Goal: Task Accomplishment & Management: Use online tool/utility

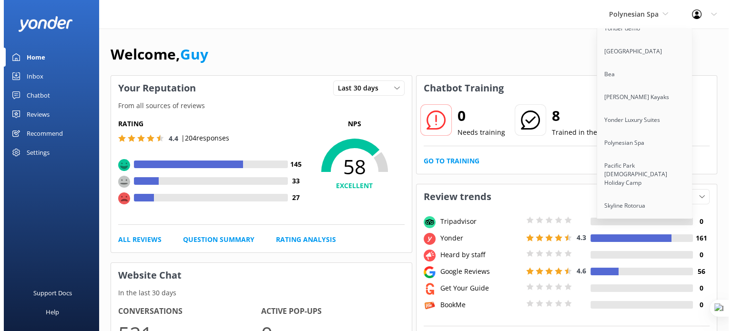
scroll to position [311, 0]
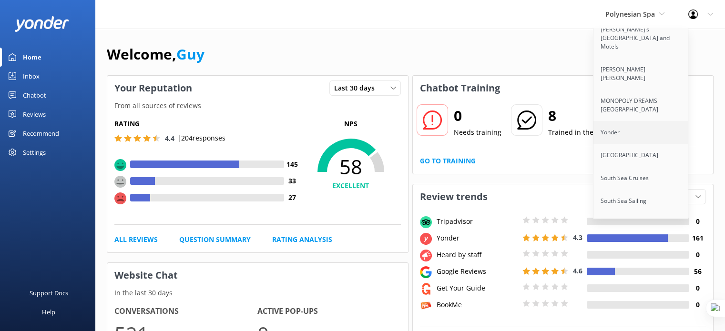
click at [615, 126] on link "Yonder" at bounding box center [641, 132] width 95 height 23
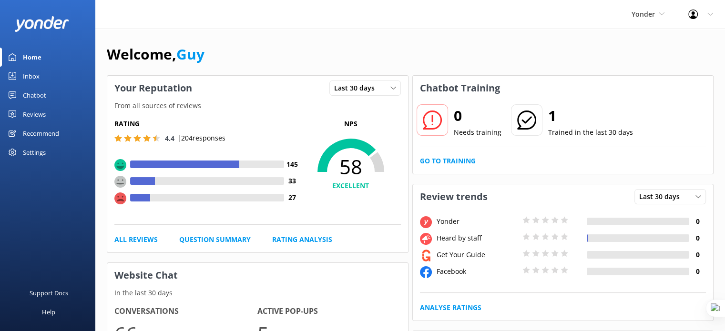
click at [45, 78] on link "Inbox" at bounding box center [47, 76] width 95 height 19
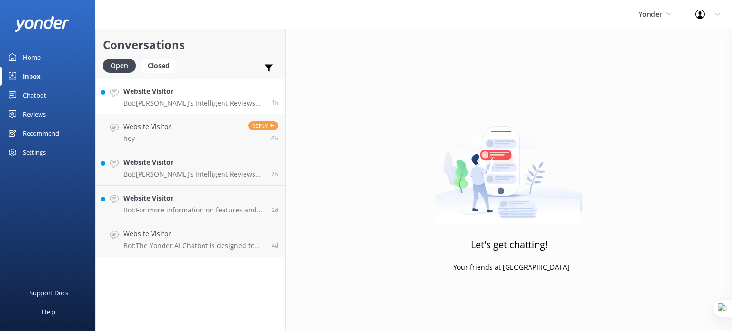
click at [200, 101] on p "Bot: [PERSON_NAME]’s Intelligent Reviews helps you maximize 5-star reviews and …" at bounding box center [194, 103] width 141 height 9
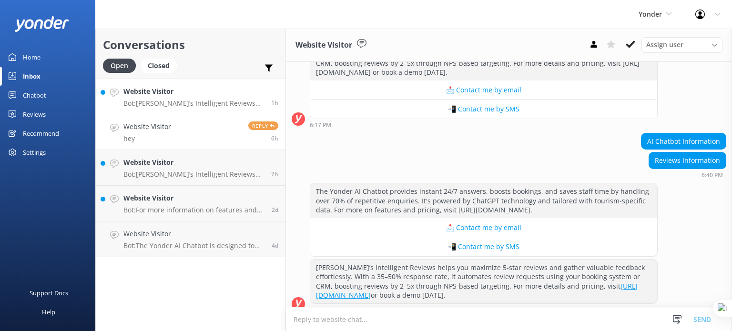
scroll to position [170, 0]
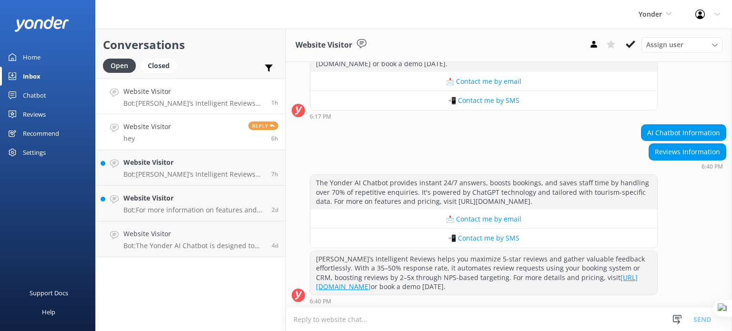
click at [259, 127] on span "Reply" at bounding box center [263, 126] width 30 height 9
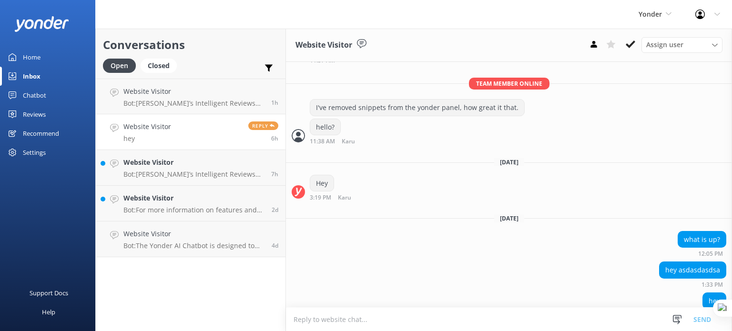
scroll to position [603, 0]
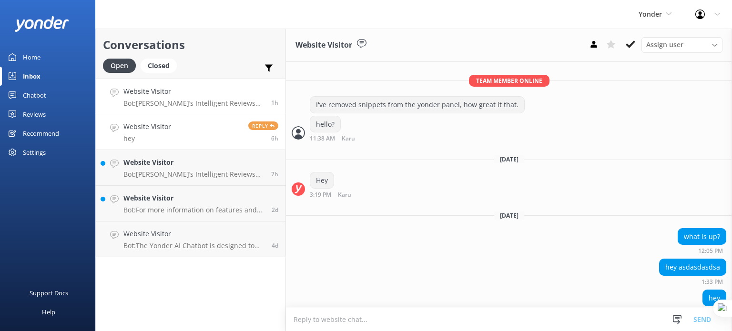
click at [205, 98] on div "Website Visitor Bot: [PERSON_NAME]’s Intelligent Reviews helps you maximize 5-s…" at bounding box center [194, 96] width 141 height 21
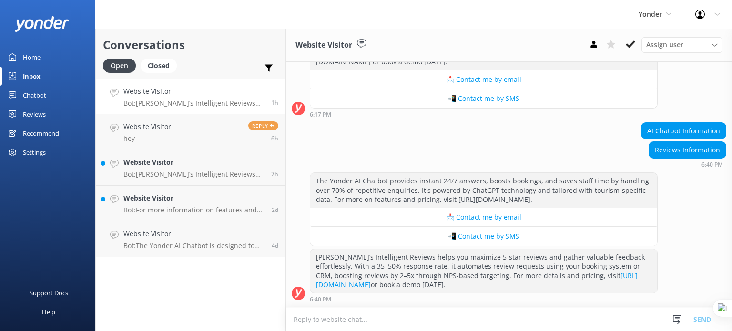
scroll to position [170, 0]
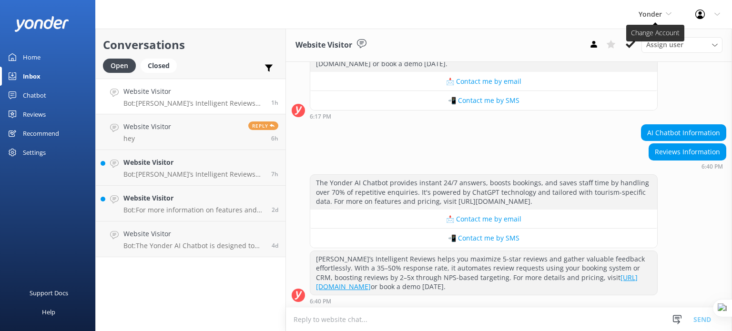
click at [658, 13] on span "Yonder" at bounding box center [650, 14] width 23 height 9
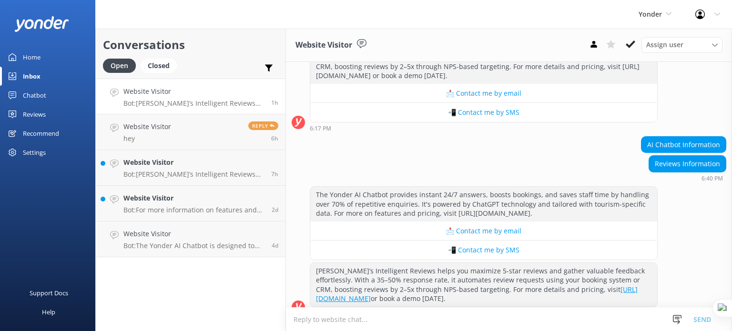
scroll to position [170, 0]
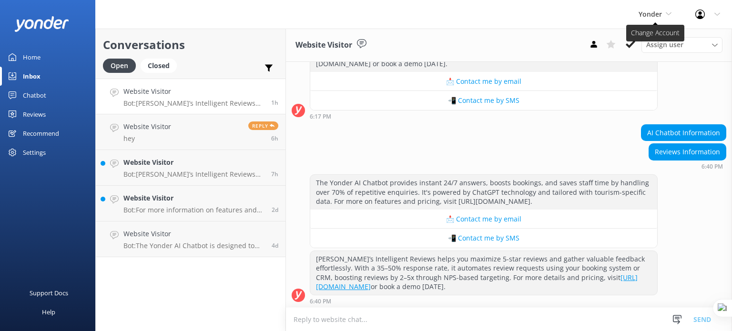
click at [652, 15] on span "Yonder" at bounding box center [650, 14] width 23 height 9
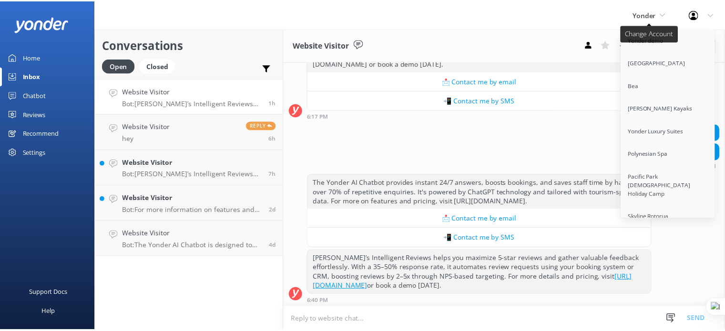
scroll to position [4116, 0]
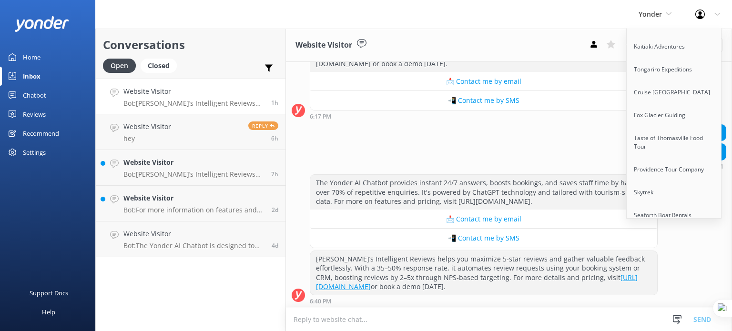
click at [649, 250] on link "Quarry Park Adventures" at bounding box center [674, 261] width 95 height 23
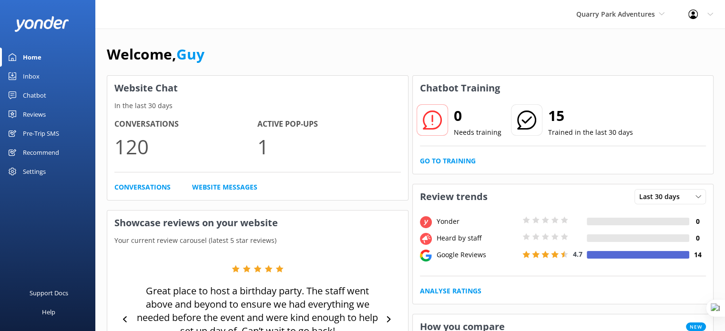
click at [32, 172] on div "Settings" at bounding box center [34, 171] width 23 height 19
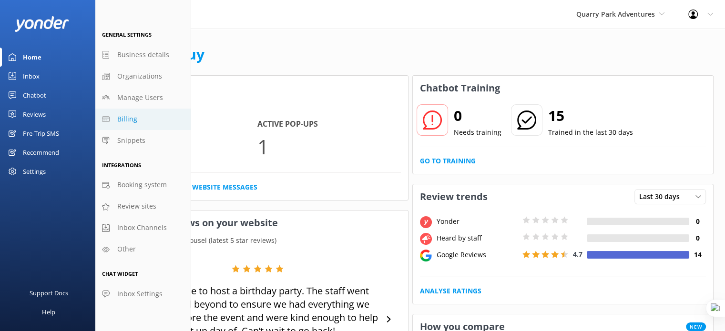
click at [134, 120] on span "Billing" at bounding box center [127, 119] width 20 height 10
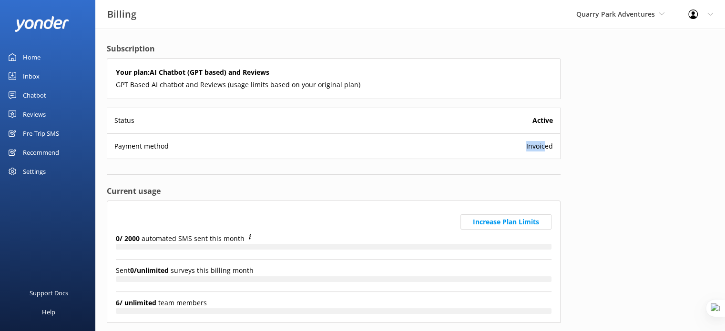
drag, startPoint x: 547, startPoint y: 147, endPoint x: 527, endPoint y: 146, distance: 19.6
click at [526, 146] on div "Payment method Invoiced" at bounding box center [333, 146] width 453 height 25
click at [541, 145] on span "Invoiced" at bounding box center [539, 146] width 27 height 10
drag, startPoint x: 556, startPoint y: 146, endPoint x: 524, endPoint y: 146, distance: 32.0
click at [524, 146] on div "Payment method Invoiced" at bounding box center [333, 146] width 453 height 25
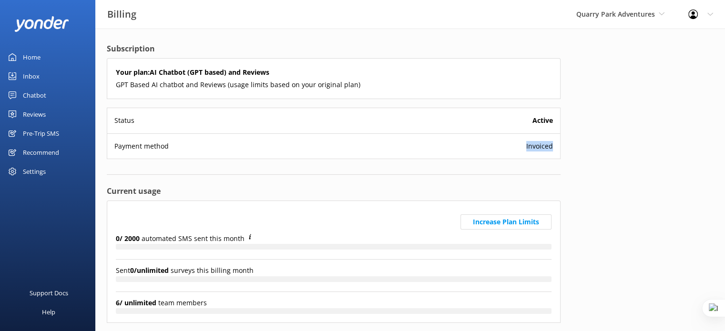
click at [531, 145] on span "Invoiced" at bounding box center [539, 146] width 27 height 10
drag, startPoint x: 33, startPoint y: 91, endPoint x: 39, endPoint y: 97, distance: 8.1
click at [33, 91] on div "Chatbot" at bounding box center [34, 95] width 23 height 19
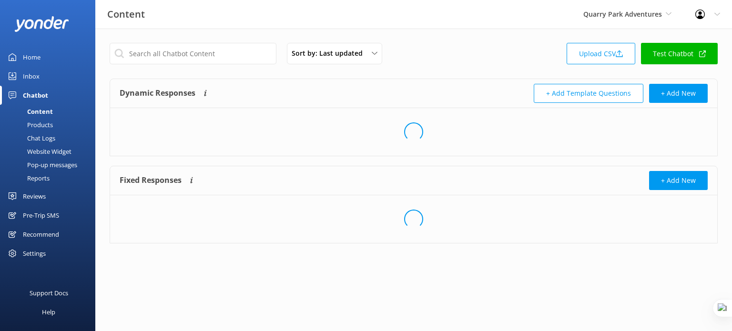
click at [46, 150] on div "Website Widget" at bounding box center [39, 151] width 66 height 13
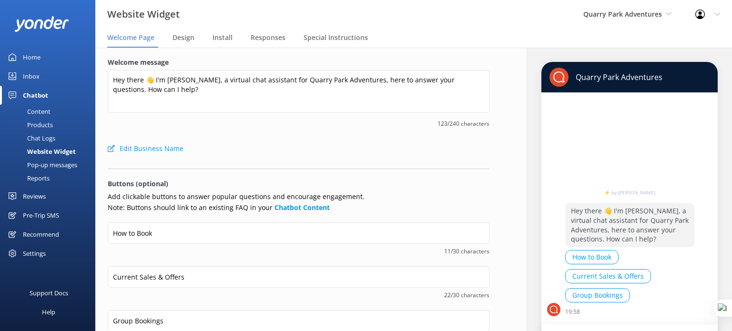
click at [69, 161] on div "Pop-up messages" at bounding box center [42, 164] width 72 height 13
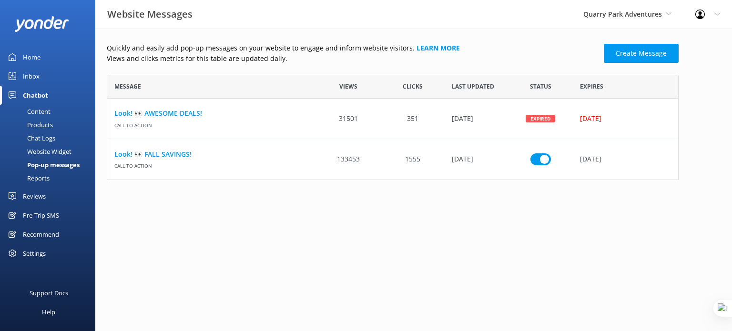
scroll to position [8, 8]
click at [655, 50] on link "Create Message" at bounding box center [641, 53] width 75 height 19
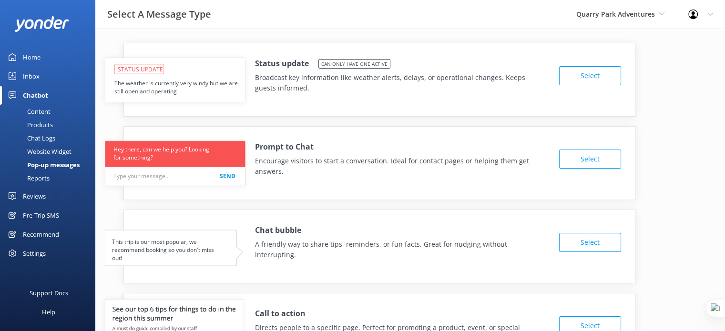
click at [577, 159] on button "Select" at bounding box center [590, 159] width 62 height 19
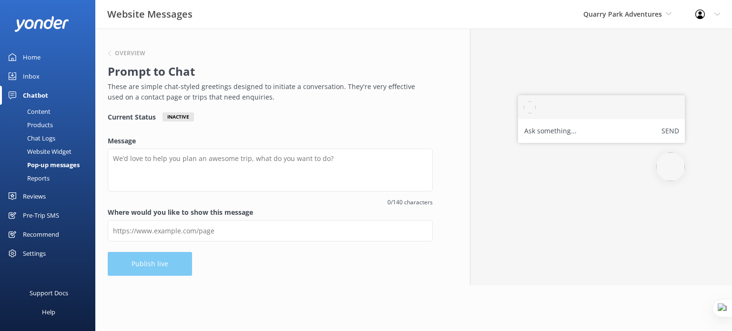
click at [158, 43] on div "Overview Prompt to Chat These are simple chat-styled greetings designed to init…" at bounding box center [270, 75] width 325 height 74
click at [118, 51] on h6 "Overview" at bounding box center [130, 54] width 31 height 6
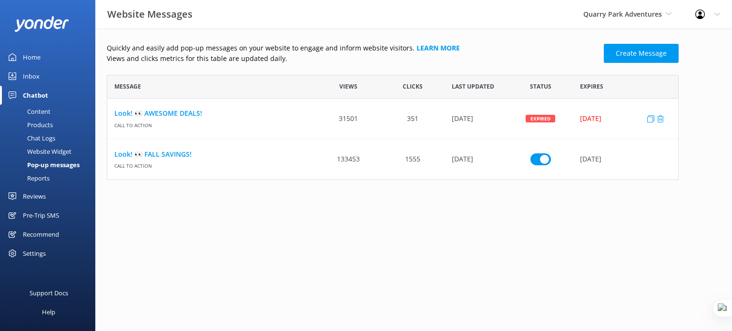
scroll to position [98, 565]
click at [654, 48] on link "Create Message" at bounding box center [641, 53] width 75 height 19
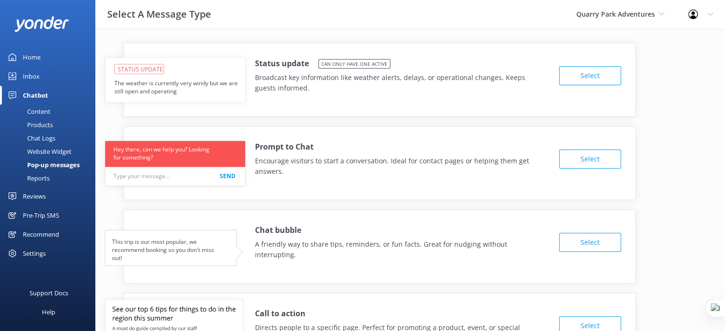
click at [590, 247] on button "Select" at bounding box center [590, 242] width 62 height 19
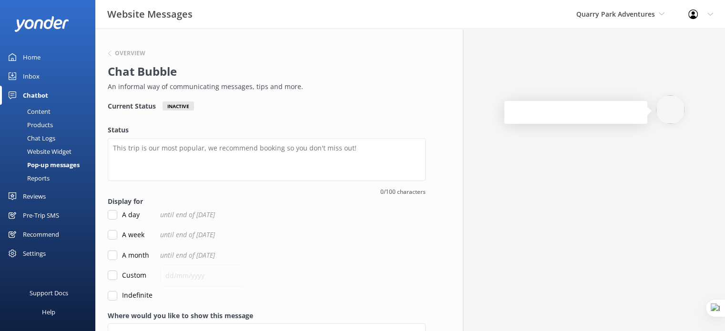
click at [109, 50] on div "Overview" at bounding box center [264, 54] width 313 height 12
click at [107, 53] on icon at bounding box center [110, 54] width 6 height 6
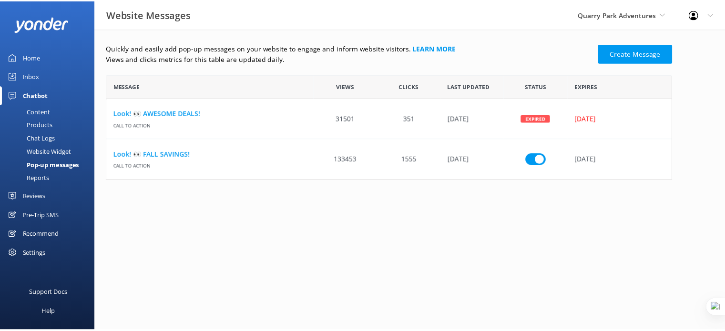
scroll to position [98, 565]
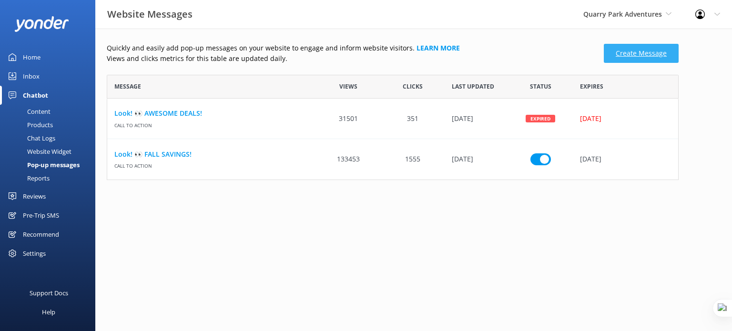
click at [628, 57] on link "Create Message" at bounding box center [641, 53] width 75 height 19
